Goal: Information Seeking & Learning: Check status

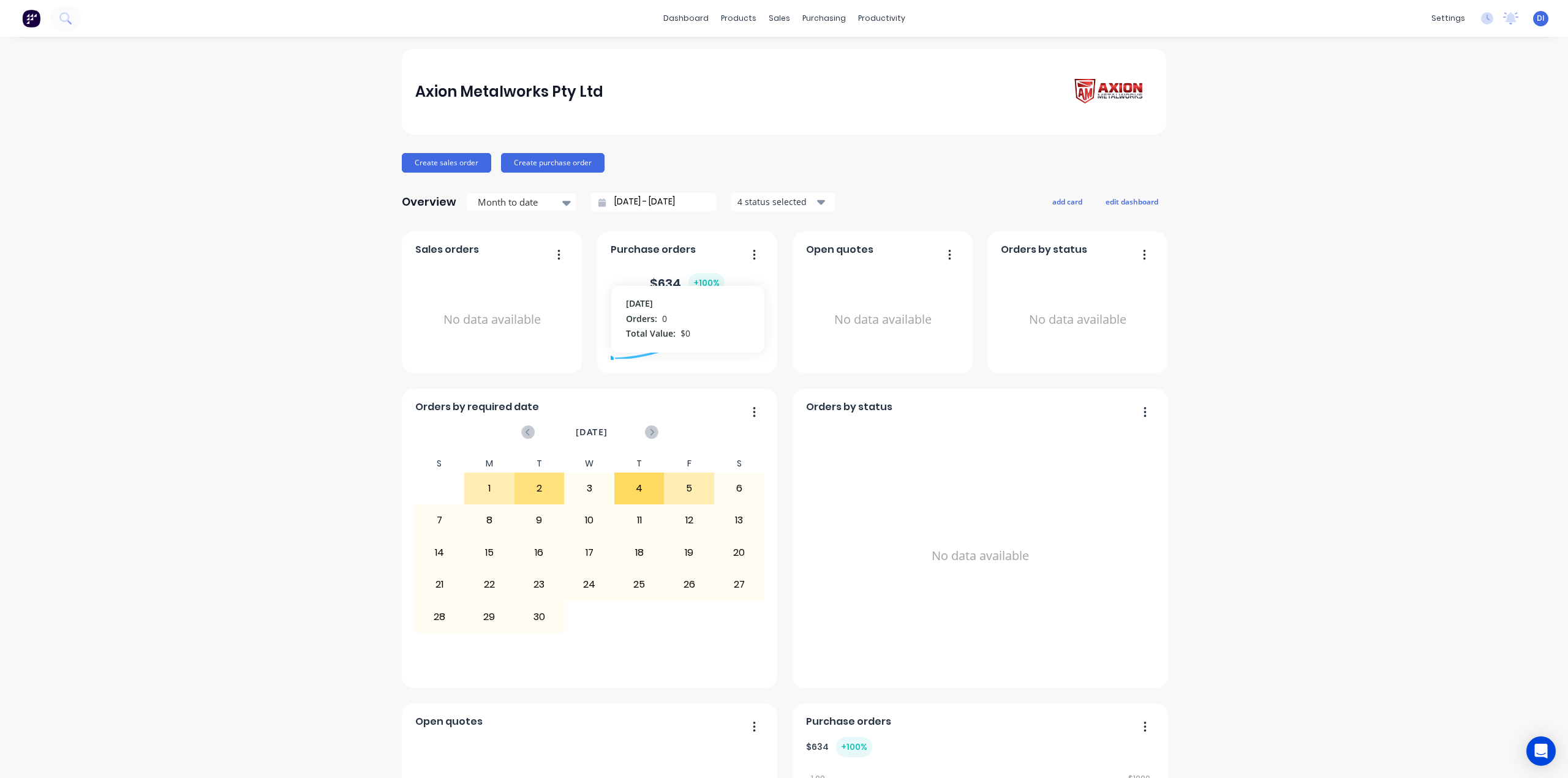
click at [677, 342] on foreignobject at bounding box center [687, 334] width 154 height 52
click at [1337, 412] on div "Axion Metalworks Pty Ltd Create sales order Create purchase order Overview Mont…" at bounding box center [784, 683] width 1568 height 1268
click at [550, 205] on div "Month to date" at bounding box center [515, 202] width 85 height 18
click at [520, 230] on div "Last 30 Days" at bounding box center [520, 230] width 110 height 23
type input "[DATE] - [DATE]"
